Goal: Task Accomplishment & Management: Use online tool/utility

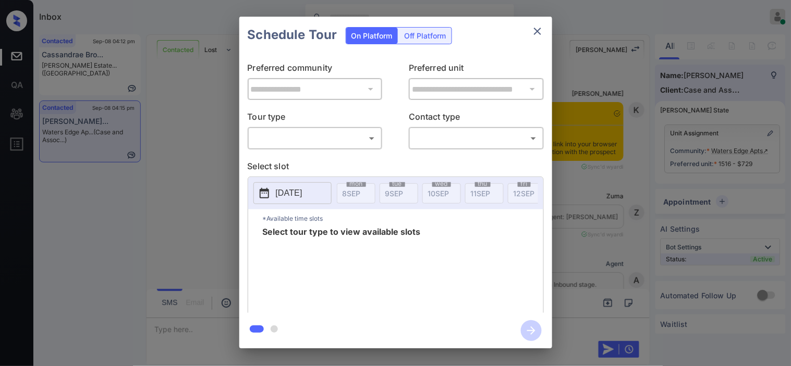
click at [325, 138] on body "Inbox Kristine Capara Online Set yourself offline Set yourself on break Profile…" at bounding box center [395, 183] width 791 height 366
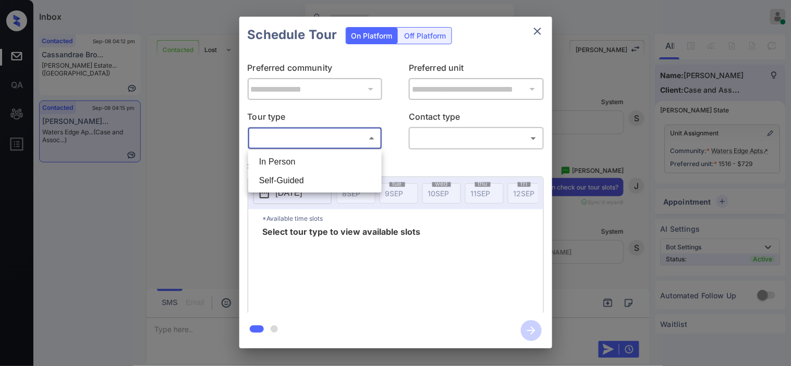
click at [320, 162] on li "In Person" at bounding box center [315, 162] width 128 height 19
type input "********"
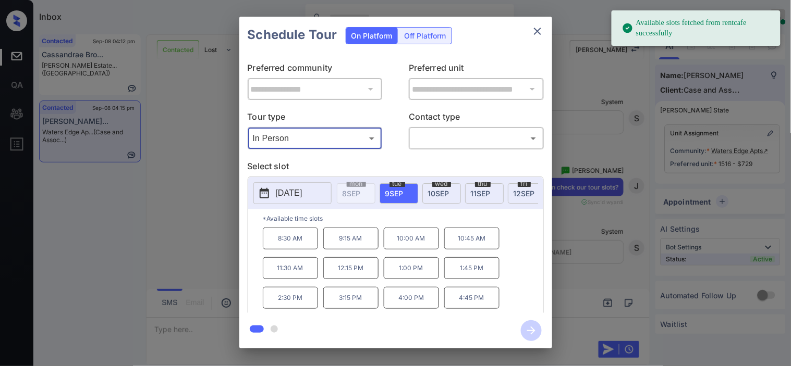
click at [272, 195] on button "2025-09-09" at bounding box center [292, 193] width 78 height 22
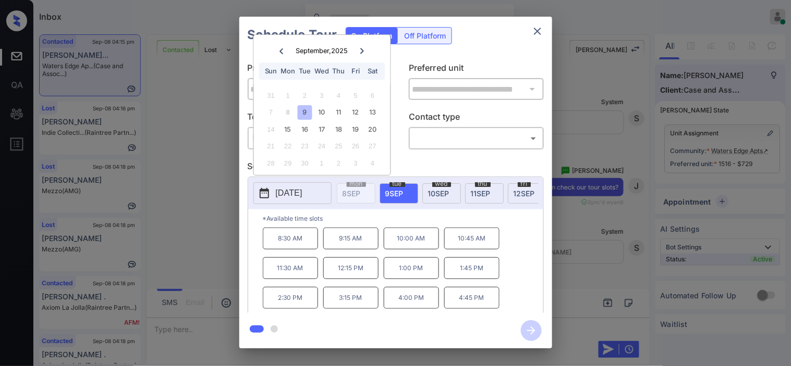
click at [196, 235] on div "**********" at bounding box center [395, 182] width 791 height 365
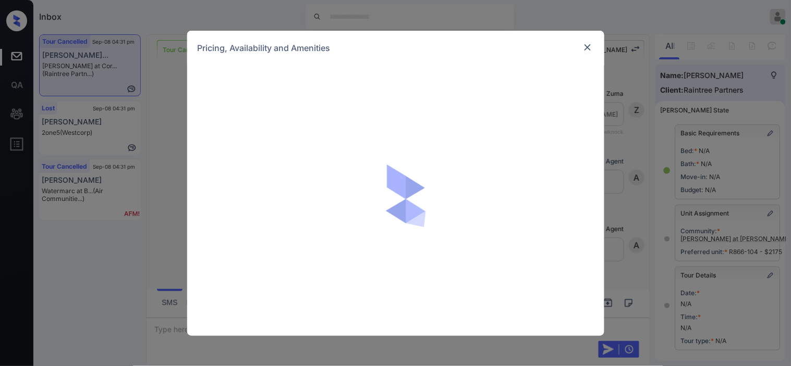
scroll to position [5493, 0]
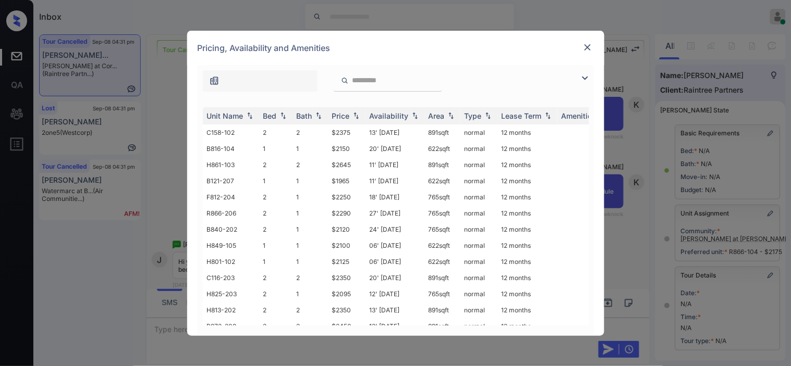
click at [585, 78] on img at bounding box center [585, 78] width 13 height 13
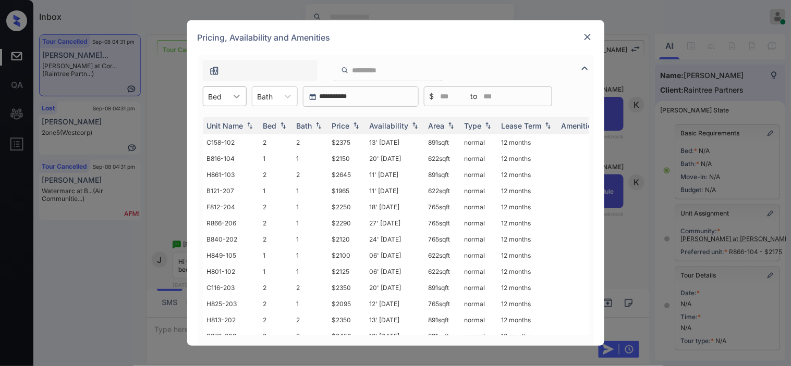
click at [235, 93] on icon at bounding box center [236, 96] width 10 height 10
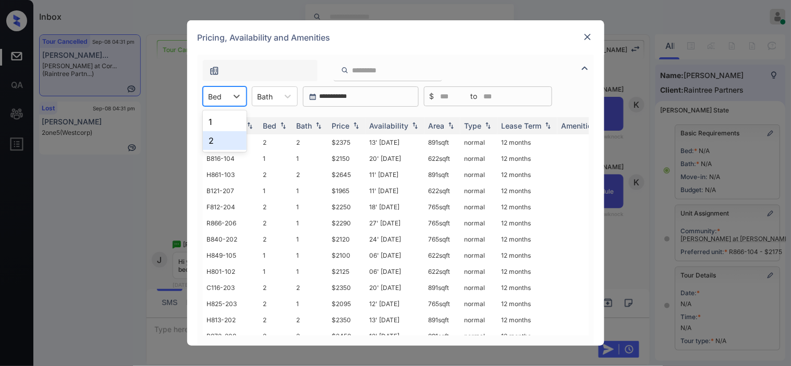
click at [222, 139] on div "2" at bounding box center [225, 140] width 44 height 19
click at [353, 121] on div "Price" at bounding box center [346, 125] width 29 height 9
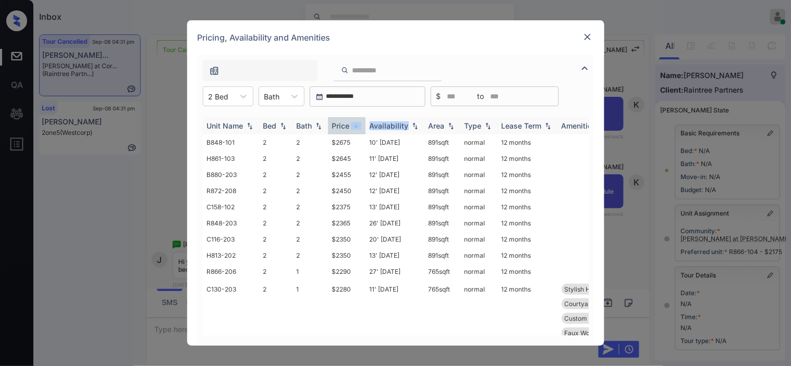
click at [353, 121] on div "Price" at bounding box center [346, 125] width 29 height 9
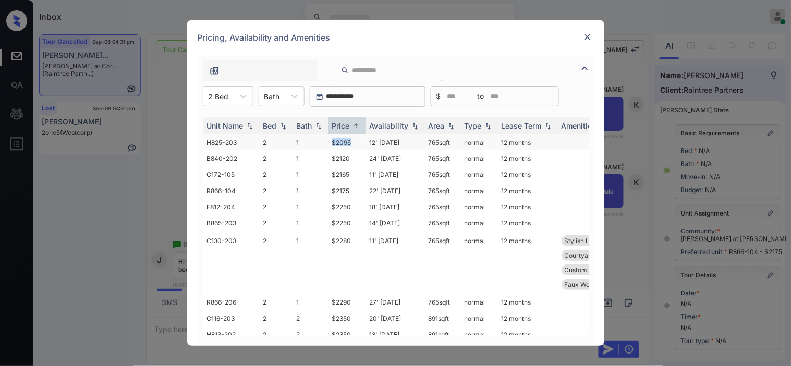
drag, startPoint x: 328, startPoint y: 143, endPoint x: 351, endPoint y: 143, distance: 22.4
click at [351, 143] on td "$2095" at bounding box center [347, 143] width 38 height 16
copy td "$2095"
click at [586, 37] on img at bounding box center [587, 37] width 10 height 10
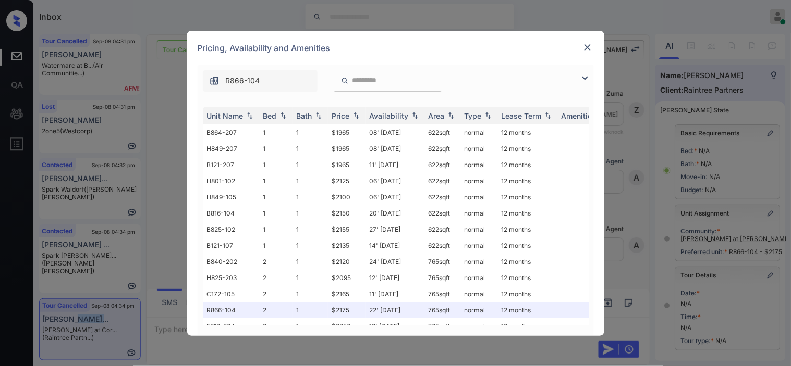
scroll to position [6159, 0]
click at [588, 49] on img at bounding box center [587, 47] width 10 height 10
